Goal: Register for event/course

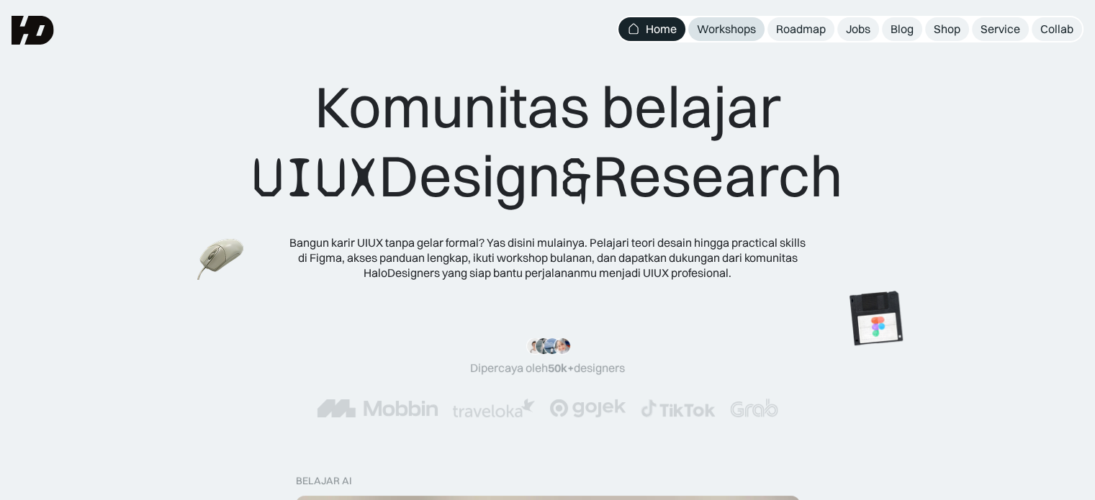
click at [732, 29] on div "Workshops" at bounding box center [726, 29] width 59 height 15
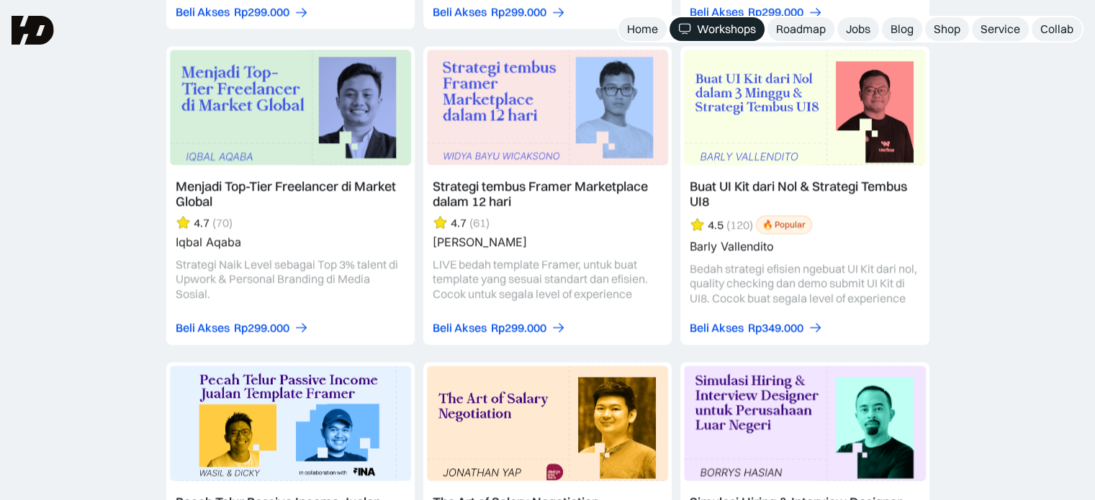
scroll to position [2303, 0]
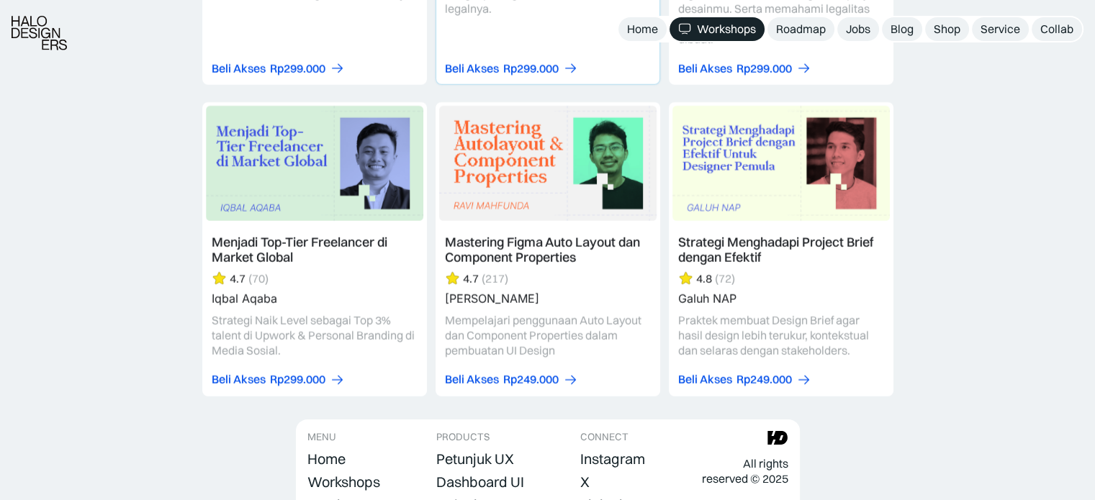
scroll to position [4463, 0]
